Goal: Information Seeking & Learning: Learn about a topic

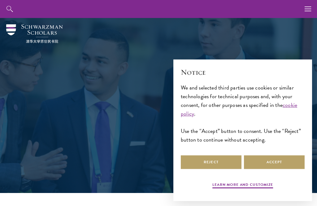
click at [281, 164] on button "Accept" at bounding box center [274, 162] width 61 height 14
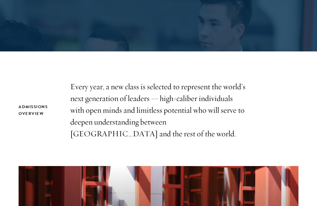
scroll to position [142, 0]
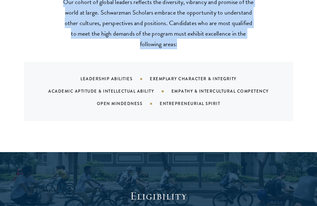
scroll to position [585, 0]
click at [257, 132] on div "What We're Looking For Our cohort of global leaders reflects the diversity, vib…" at bounding box center [158, 58] width 317 height 188
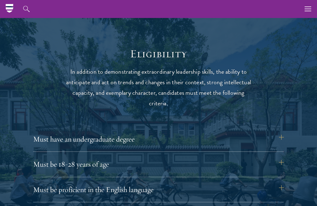
scroll to position [727, 0]
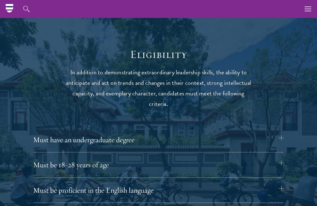
click at [280, 137] on button "Must have an undergraduate degree" at bounding box center [158, 139] width 251 height 15
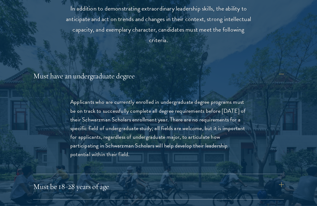
scroll to position [791, 0]
click at [284, 71] on button "Must have an undergraduate degree" at bounding box center [158, 75] width 251 height 15
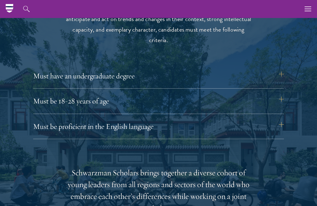
scroll to position [790, 0]
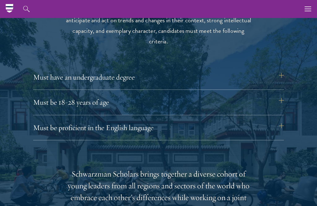
click at [278, 98] on button "Must be 18-28 years of age" at bounding box center [158, 102] width 251 height 15
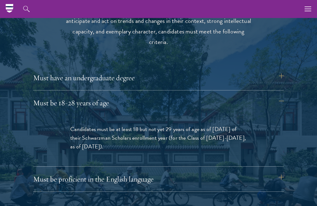
scroll to position [789, 0]
click at [281, 97] on button "Must be 18-28 years of age" at bounding box center [158, 103] width 251 height 15
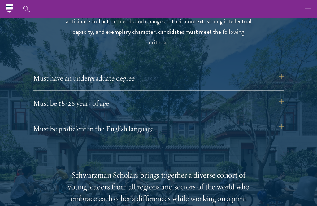
click at [282, 122] on button "Must be proficient in the English language" at bounding box center [158, 128] width 251 height 15
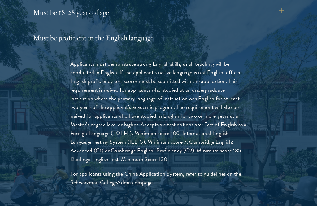
scroll to position [880, 0]
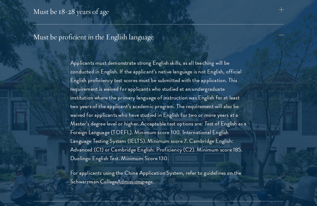
click at [281, 34] on button "Must be proficient in the English language" at bounding box center [158, 36] width 251 height 15
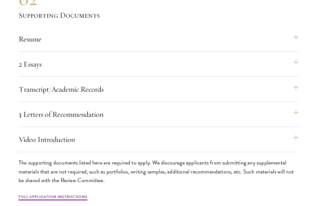
scroll to position [1866, 0]
click at [291, 33] on button "Resume" at bounding box center [159, 39] width 280 height 15
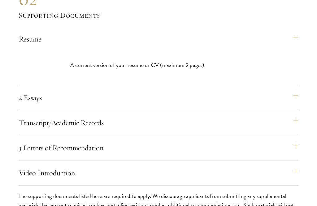
click at [298, 36] on button "Resume" at bounding box center [159, 39] width 280 height 15
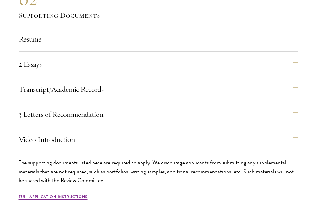
click at [293, 58] on button "2 Essays" at bounding box center [159, 64] width 280 height 15
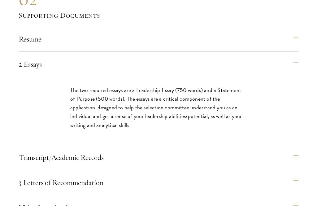
click at [299, 57] on button "2 Essays" at bounding box center [159, 64] width 280 height 15
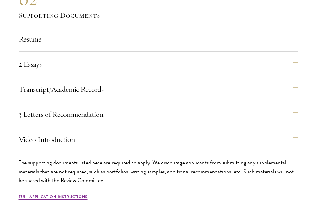
click at [298, 86] on button "Transcript/Academic Records" at bounding box center [159, 89] width 280 height 15
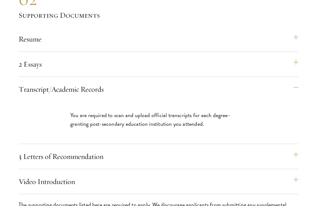
click at [298, 84] on button "Transcript/Academic Records" at bounding box center [159, 89] width 280 height 15
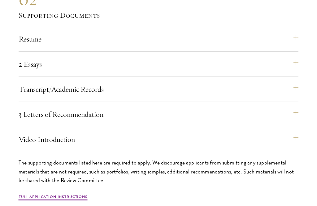
click at [292, 133] on button "Video Introduction" at bounding box center [159, 139] width 280 height 15
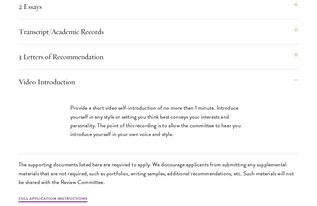
scroll to position [1925, 0]
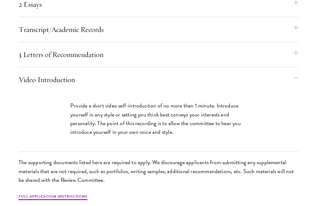
click at [298, 74] on button "Video Introduction" at bounding box center [159, 79] width 280 height 15
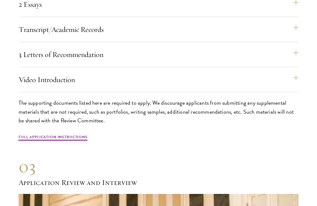
click at [295, 53] on button "3 Letters of Recommendation" at bounding box center [159, 54] width 280 height 15
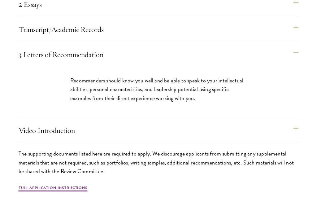
click at [299, 51] on button "3 Letters of Recommendation" at bounding box center [159, 54] width 280 height 15
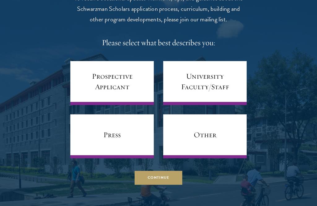
scroll to position [2692, 0]
